Goal: Information Seeking & Learning: Learn about a topic

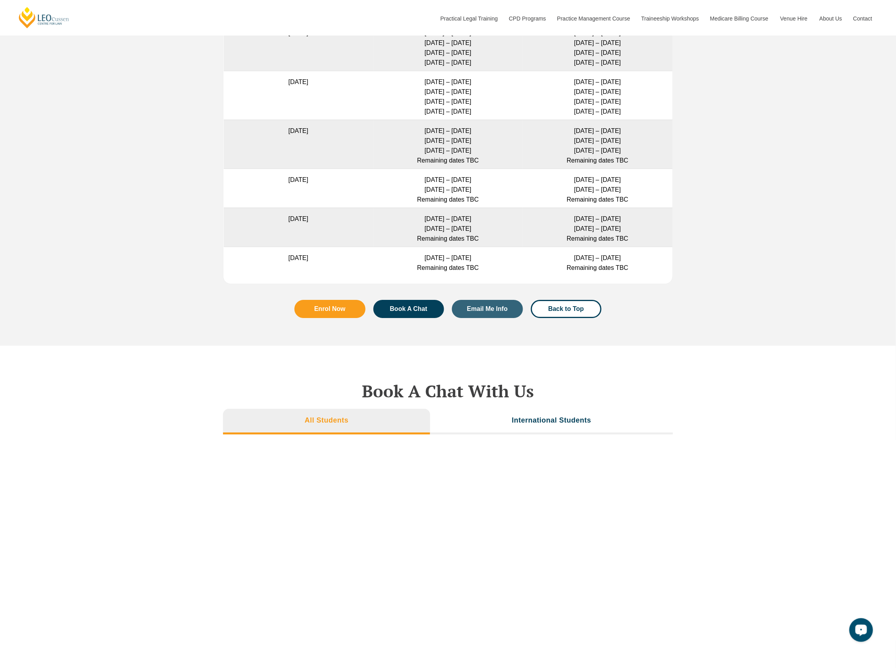
scroll to position [2421, 0]
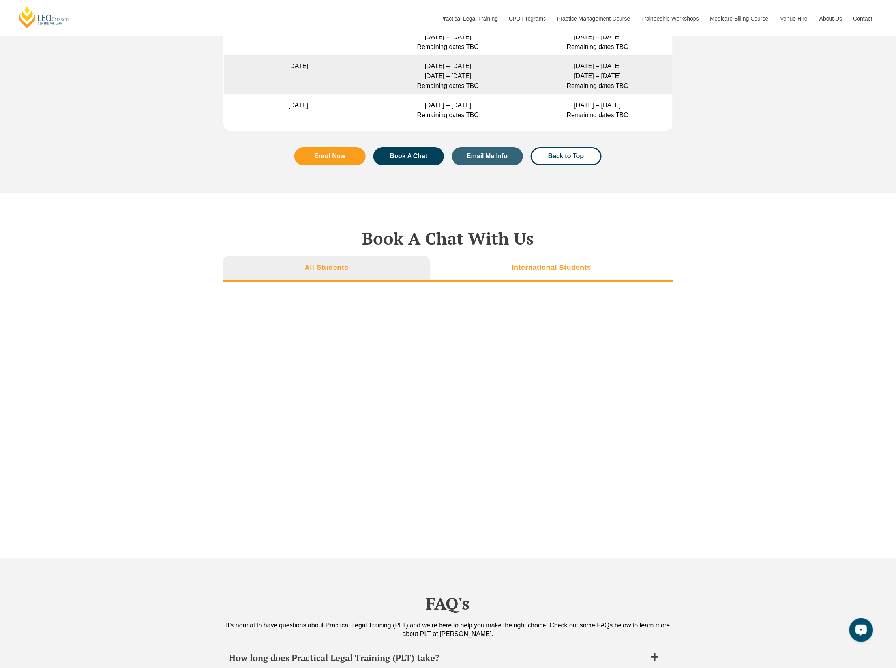
click at [578, 263] on li "International Students" at bounding box center [551, 268] width 243 height 25
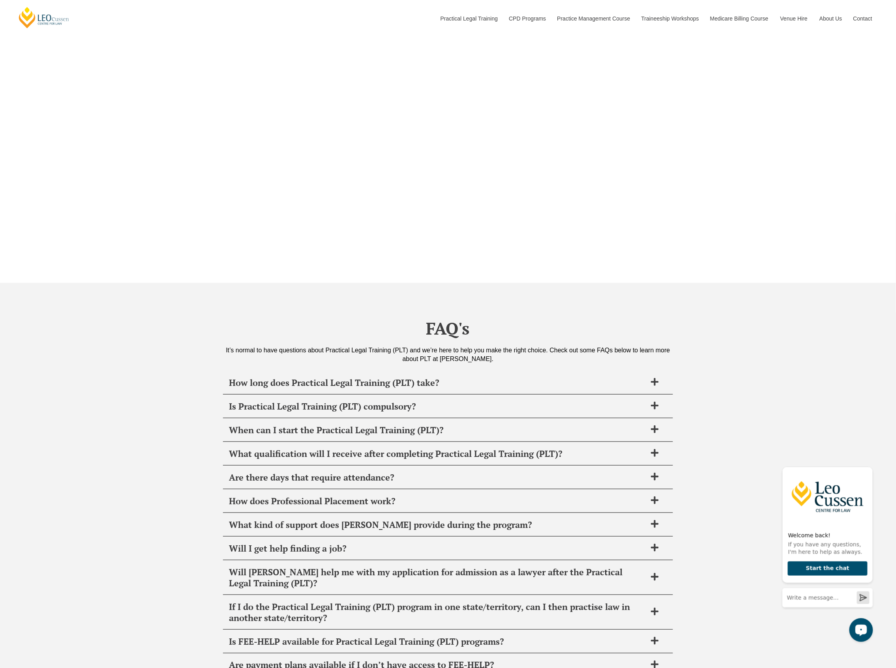
scroll to position [2790, 0]
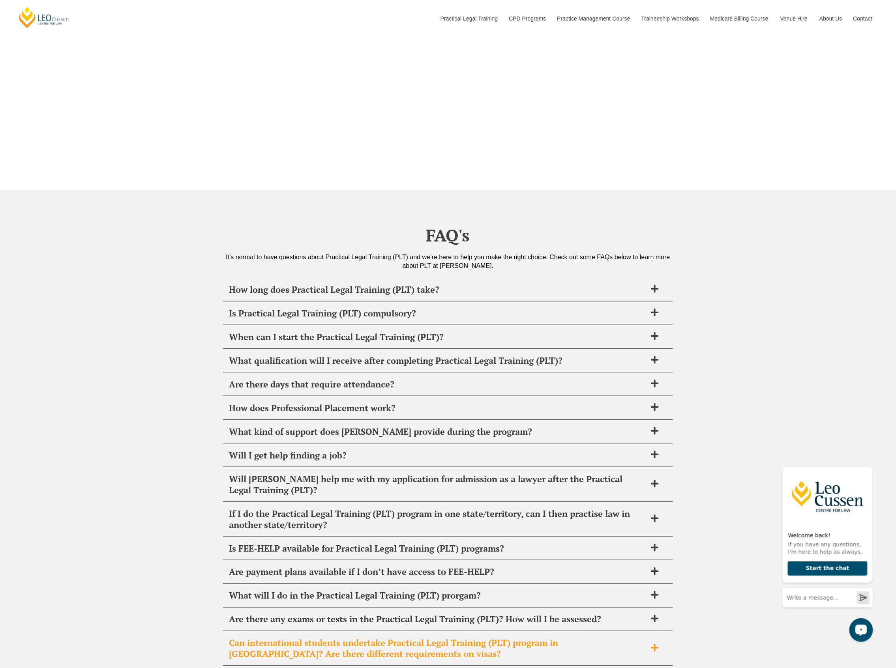
click at [612, 646] on span "Can international students undertake Practical Legal Training (PLT) program in …" at bounding box center [438, 649] width 418 height 22
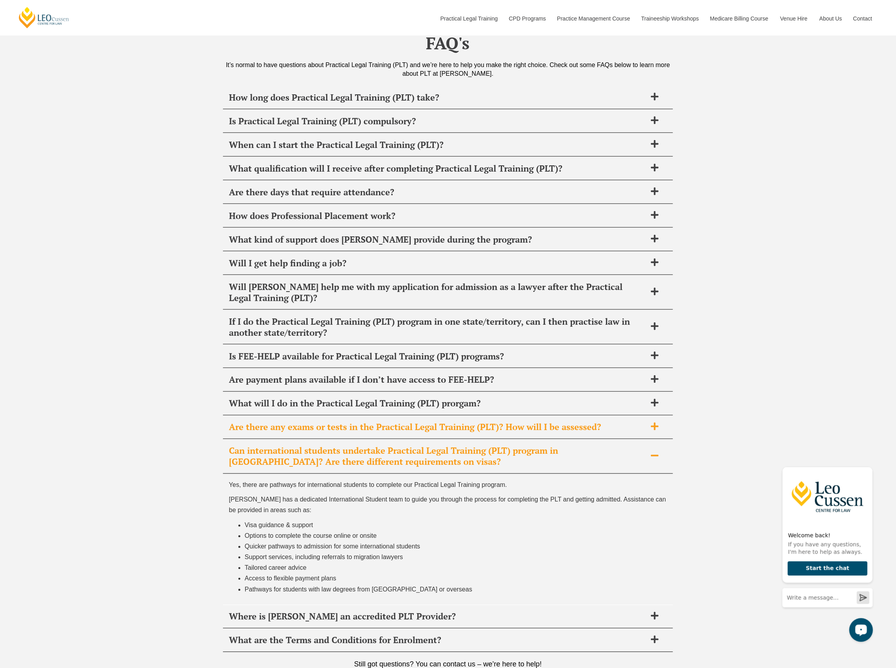
scroll to position [3001, 0]
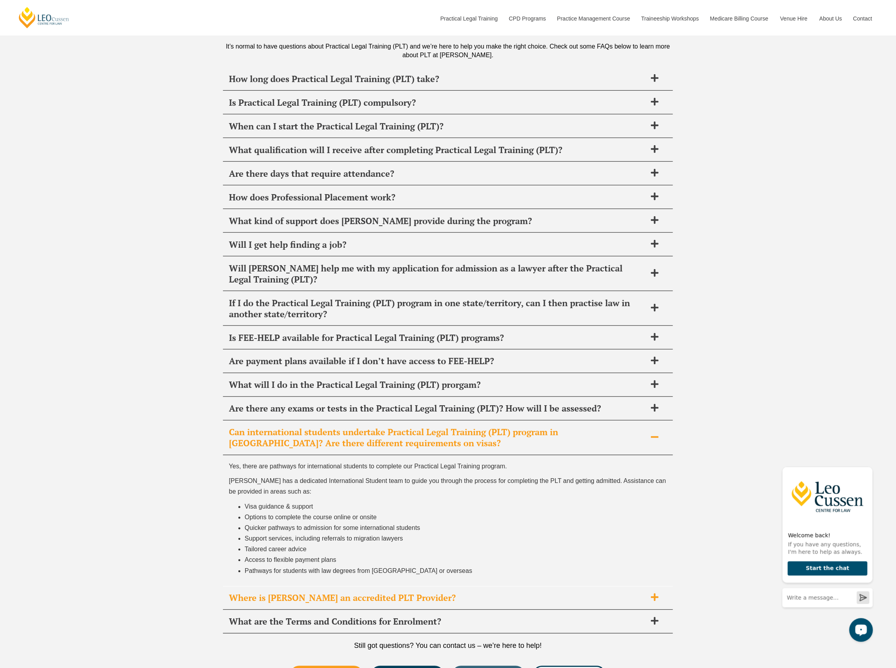
click at [654, 603] on span at bounding box center [655, 598] width 17 height 10
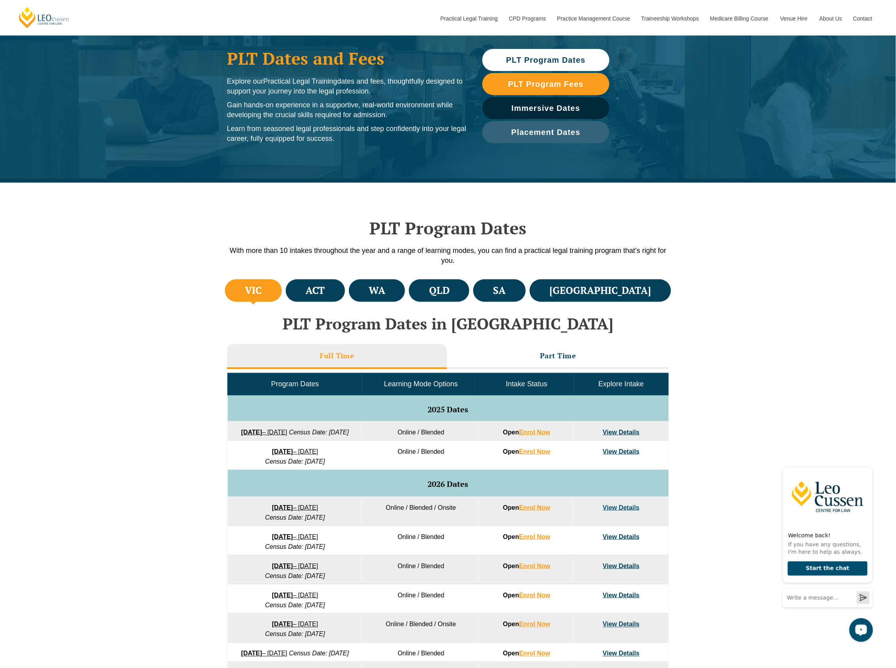
scroll to position [0, 0]
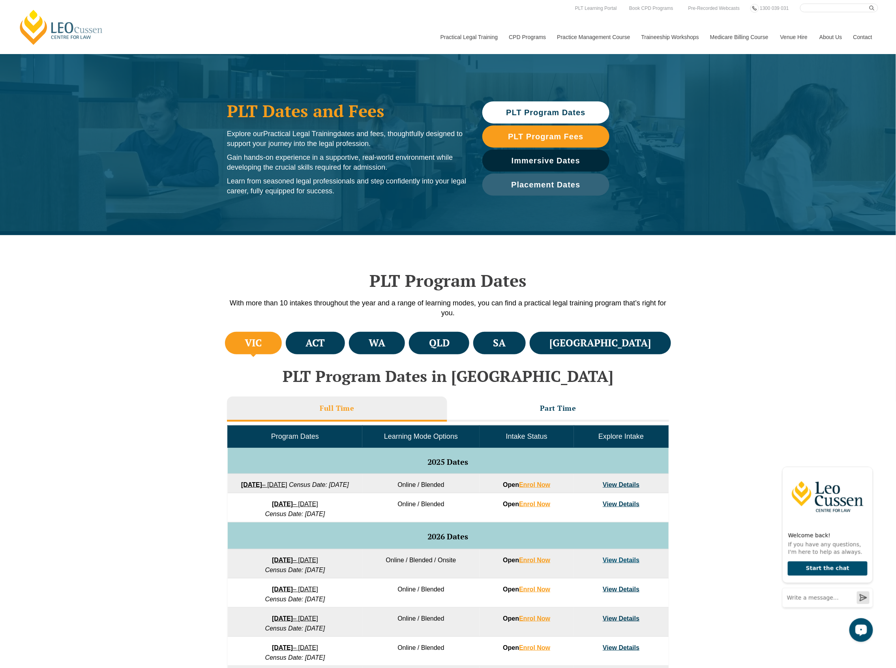
click at [318, 508] on link "8 December 2025 – 8 May 2026" at bounding box center [295, 504] width 46 height 7
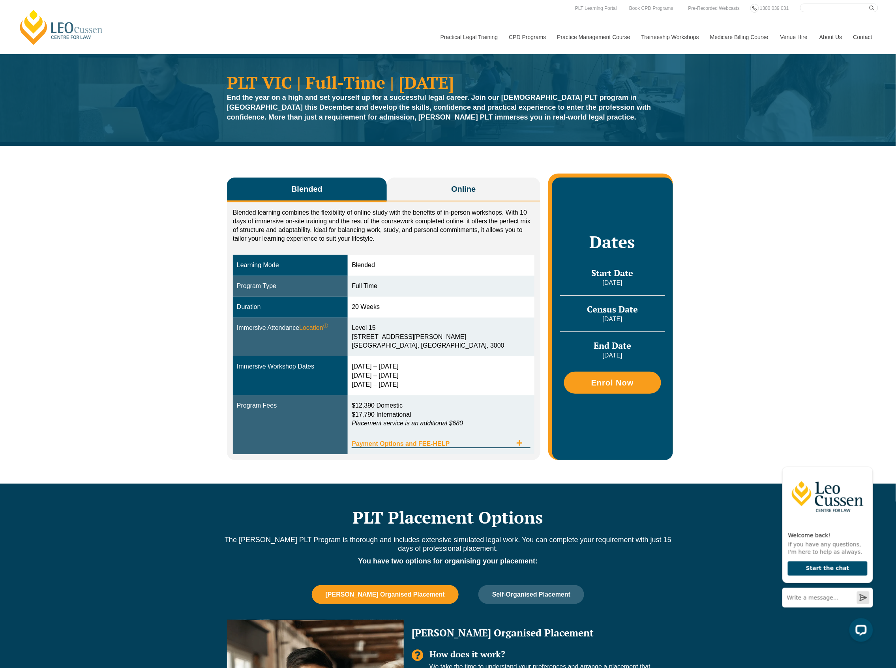
click at [523, 438] on div "Payment Options and FEE-HELP" at bounding box center [441, 440] width 178 height 16
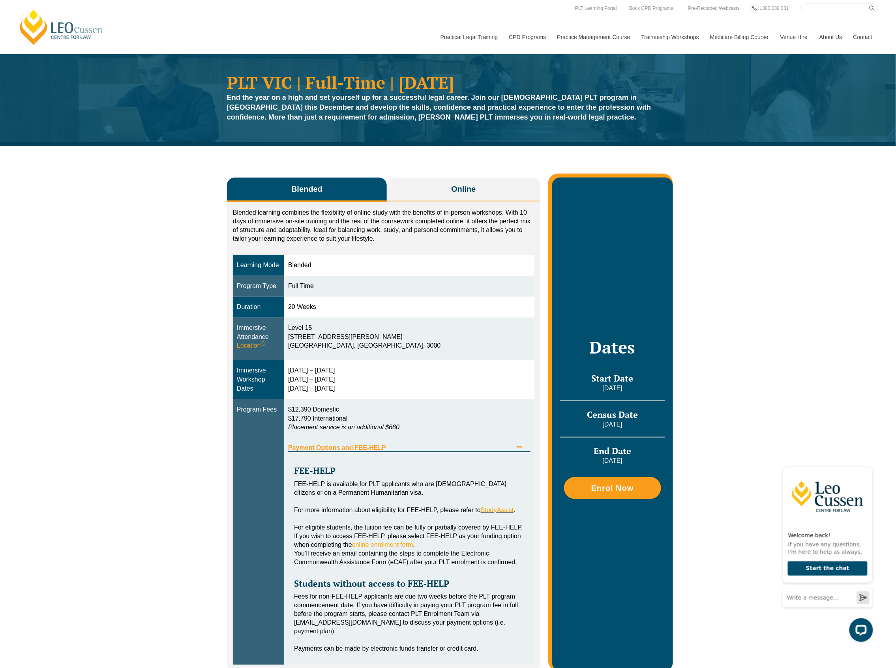
click at [520, 441] on div "Payment Options and FEE-HELP" at bounding box center [409, 444] width 242 height 16
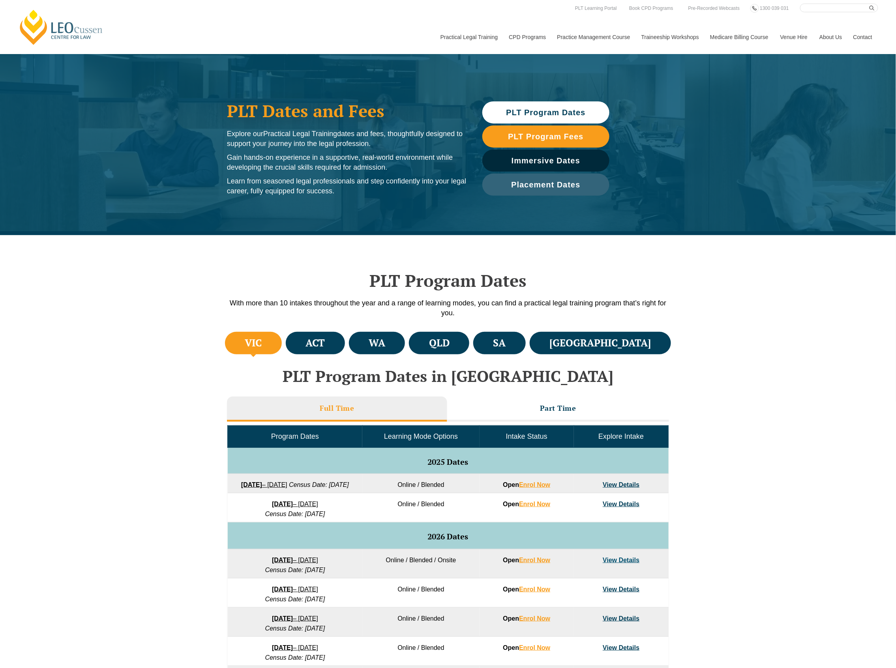
click at [314, 564] on link "27 January 2026 – 12 June 2026" at bounding box center [295, 560] width 46 height 7
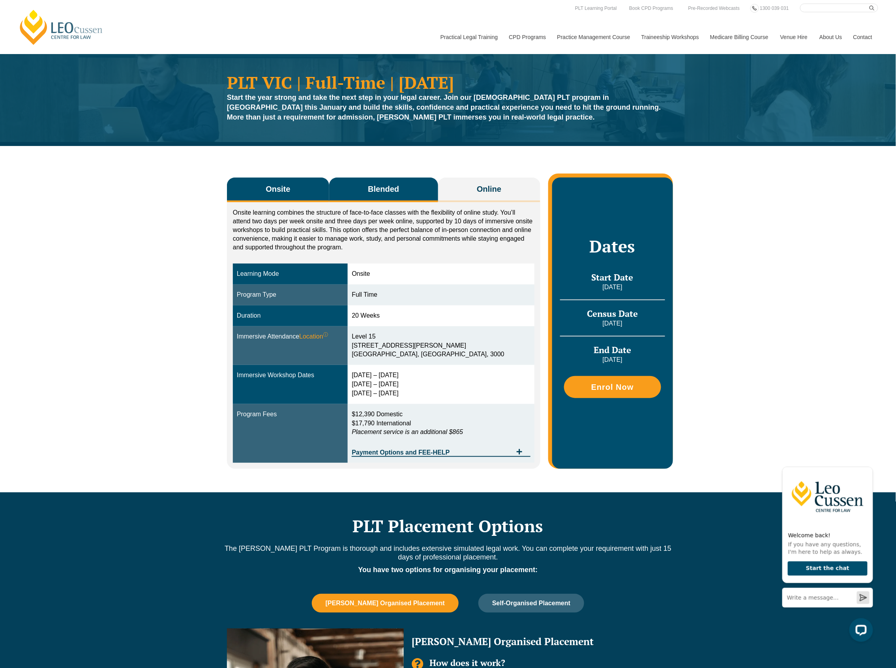
click at [389, 188] on span "Blended" at bounding box center [383, 189] width 31 height 11
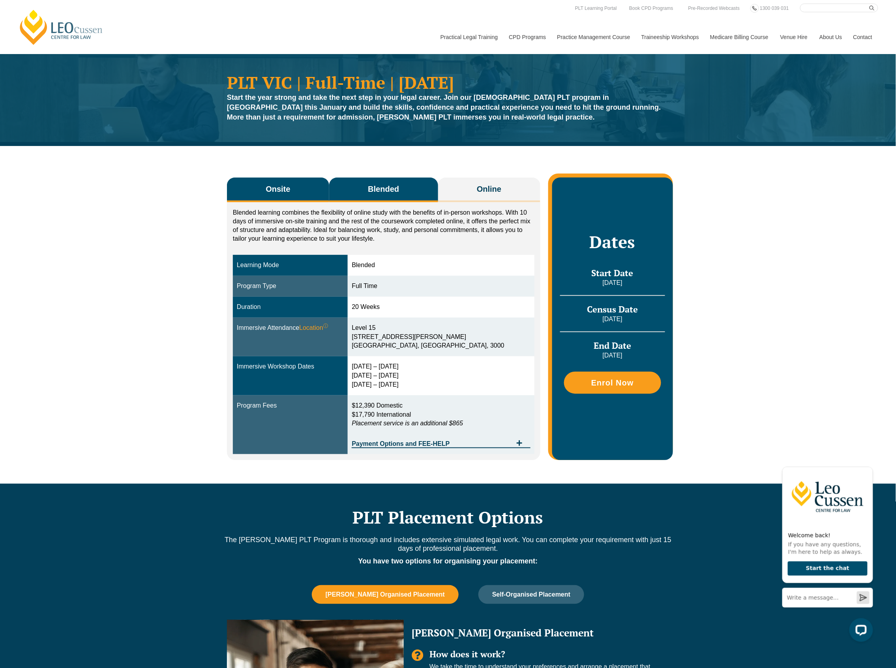
click at [317, 191] on button "Onsite" at bounding box center [278, 190] width 102 height 25
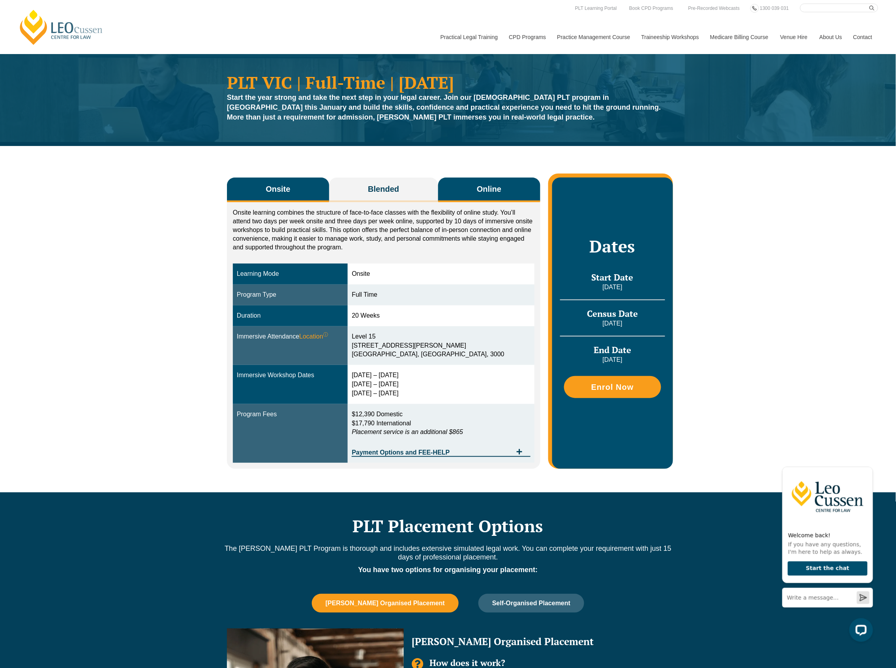
click at [461, 191] on button "Online" at bounding box center [489, 190] width 102 height 25
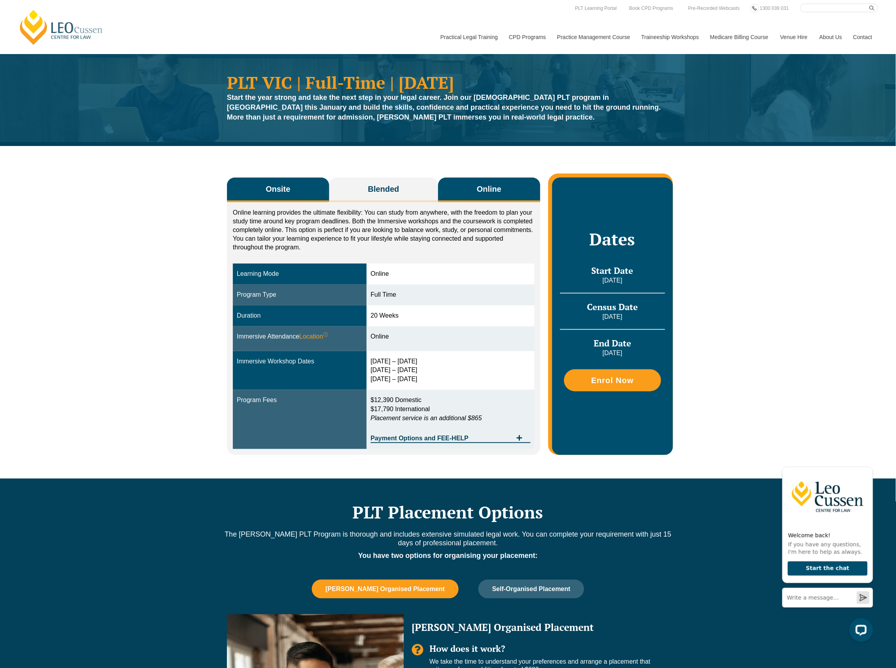
click at [300, 187] on button "Onsite" at bounding box center [278, 190] width 102 height 25
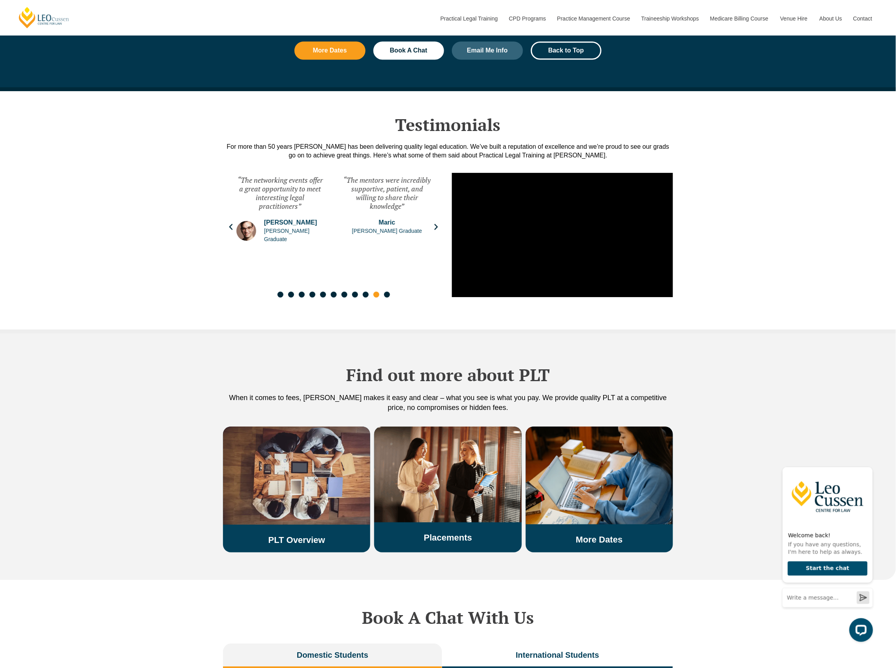
scroll to position [895, 0]
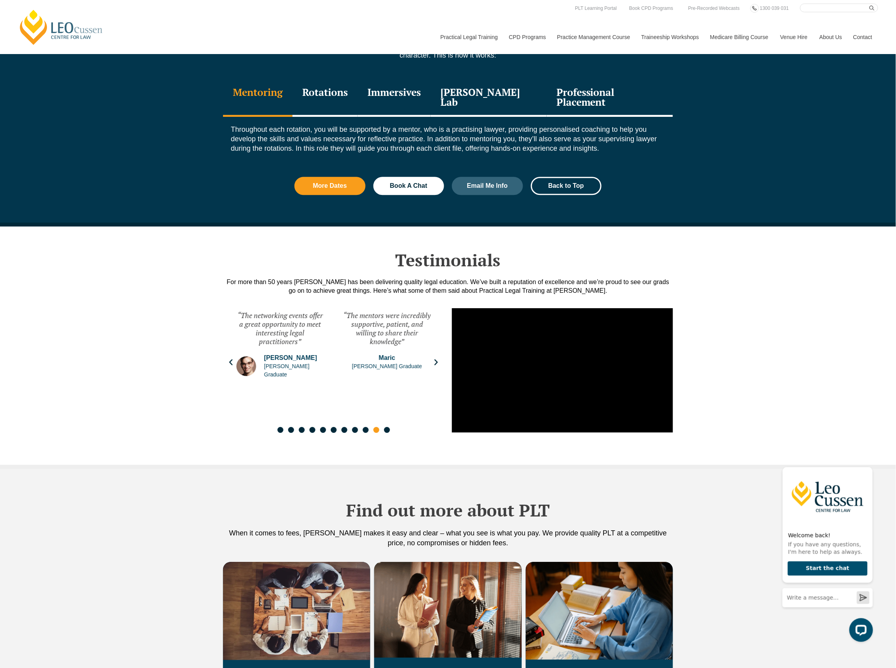
click at [776, 267] on div "Testimonials For more than 50 years Leo Cussen has been delivering quality lega…" at bounding box center [448, 348] width 896 height 242
click at [758, 337] on div "Testimonials For more than 50 years Leo Cussen has been delivering quality lega…" at bounding box center [448, 348] width 896 height 242
click at [785, 353] on div "Testimonials For more than 50 years Leo Cussen has been delivering quality lega…" at bounding box center [448, 348] width 896 height 242
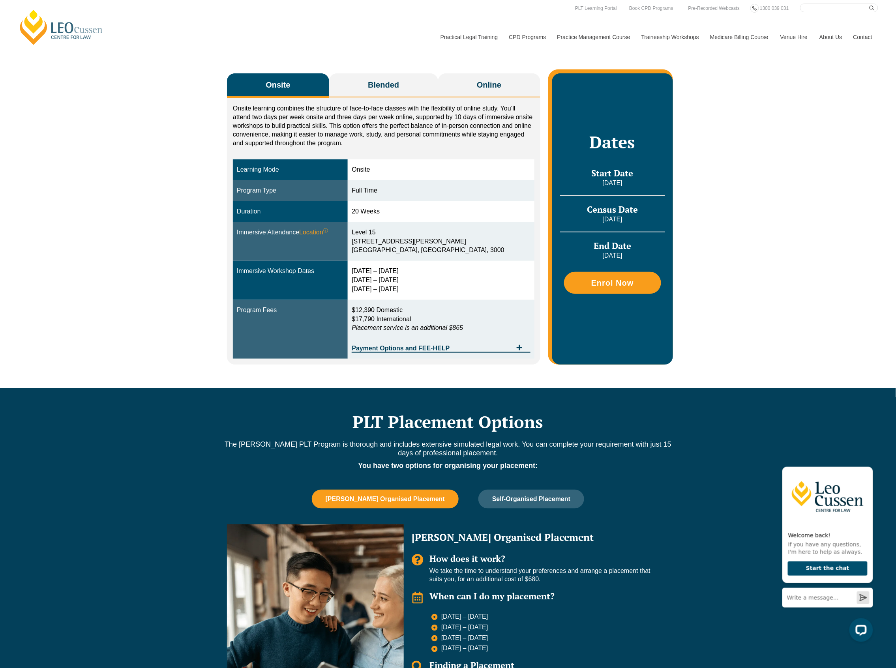
scroll to position [0, 0]
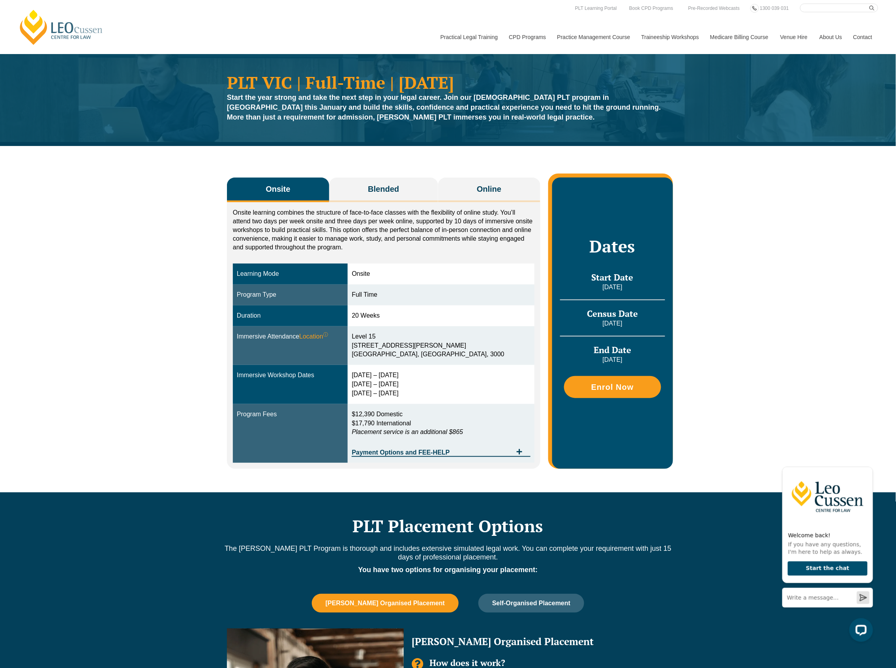
click at [720, 282] on div "Onsite Blended Online Onsite learning combines the structure of face-to-face cl…" at bounding box center [448, 319] width 896 height 347
